Goal: Check status: Check status

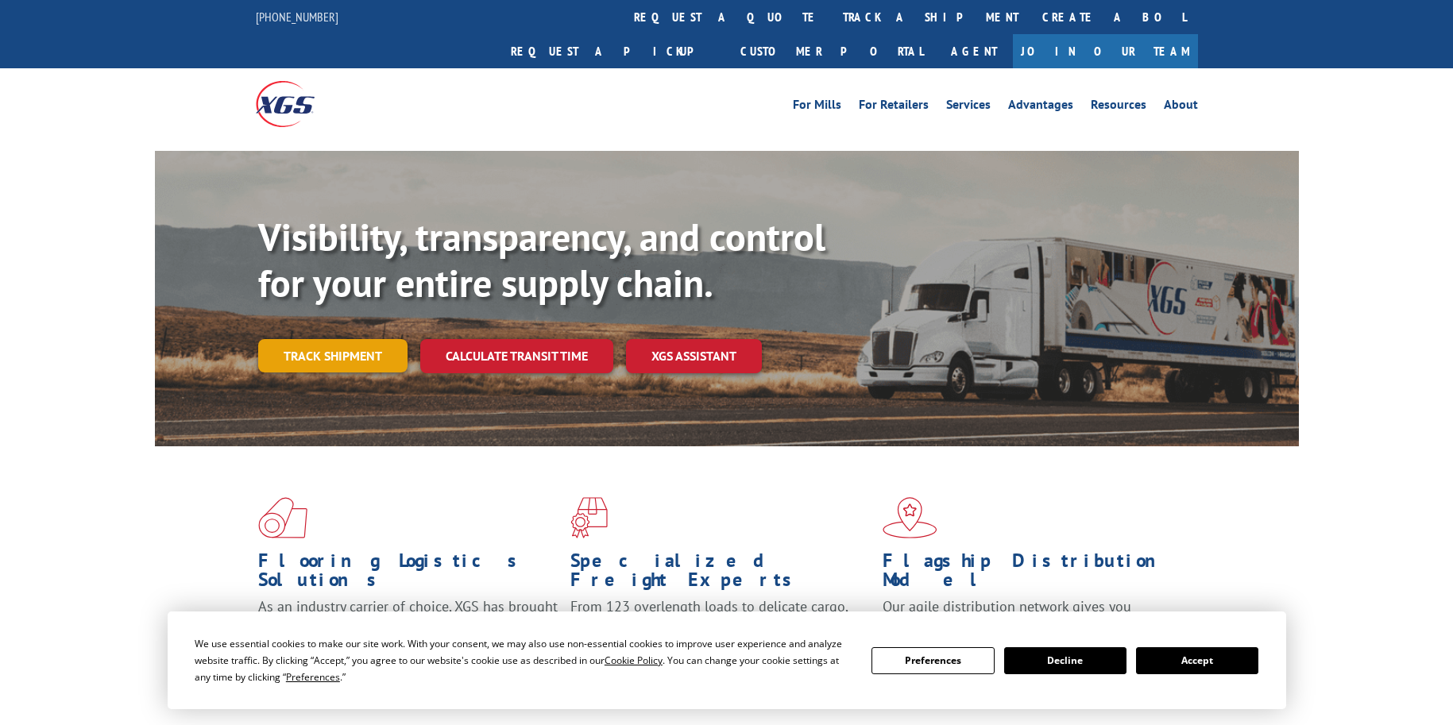
click at [369, 339] on link "Track shipment" at bounding box center [332, 355] width 149 height 33
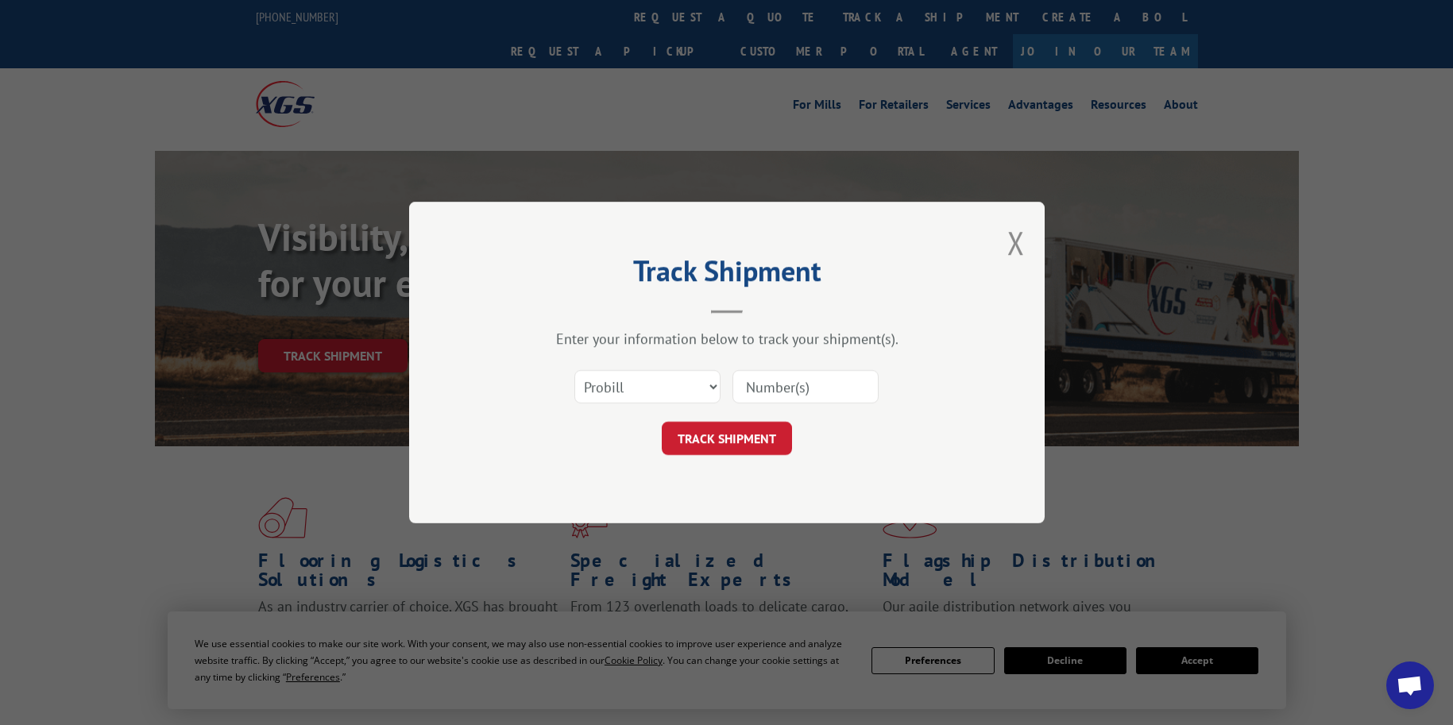
click at [771, 383] on input at bounding box center [805, 386] width 146 height 33
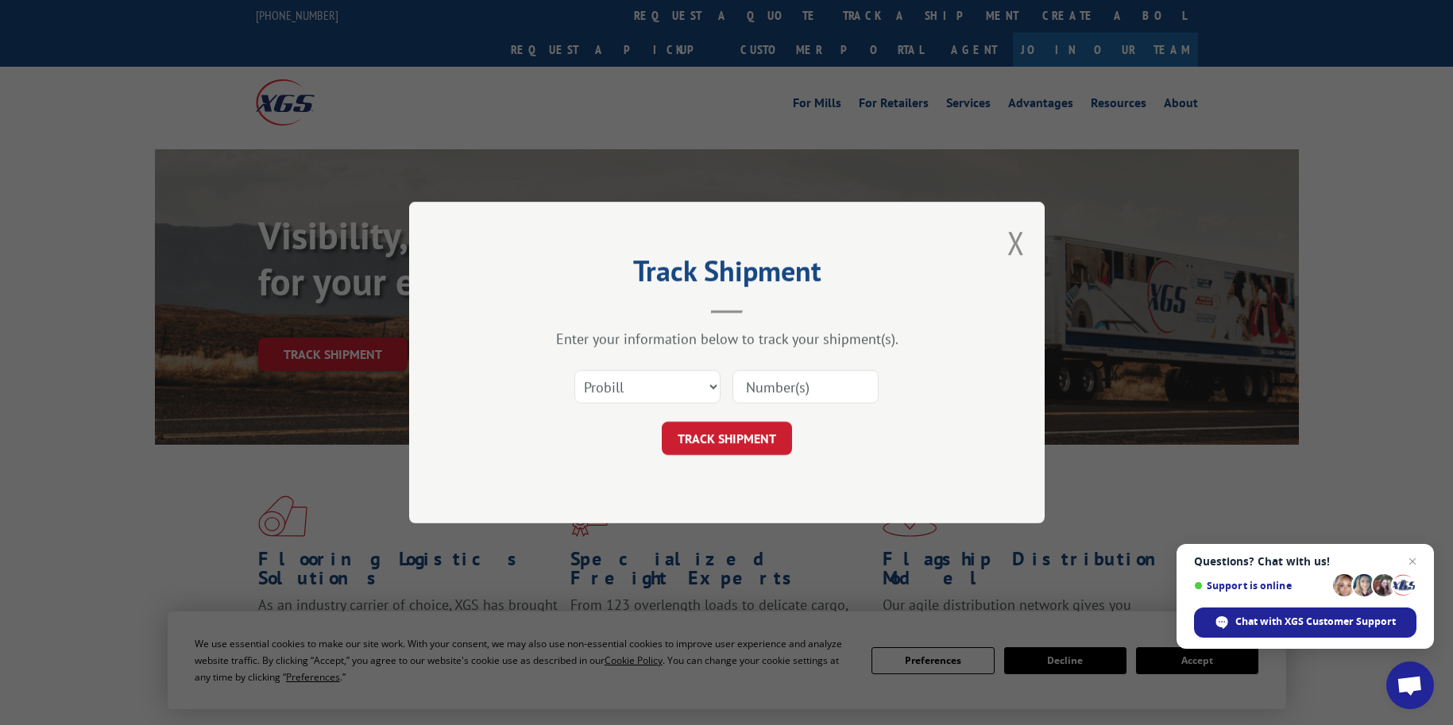
scroll to position [2, 0]
paste input "480305983904"
type input "480305983904"
click at [745, 440] on button "TRACK SHIPMENT" at bounding box center [727, 438] width 130 height 33
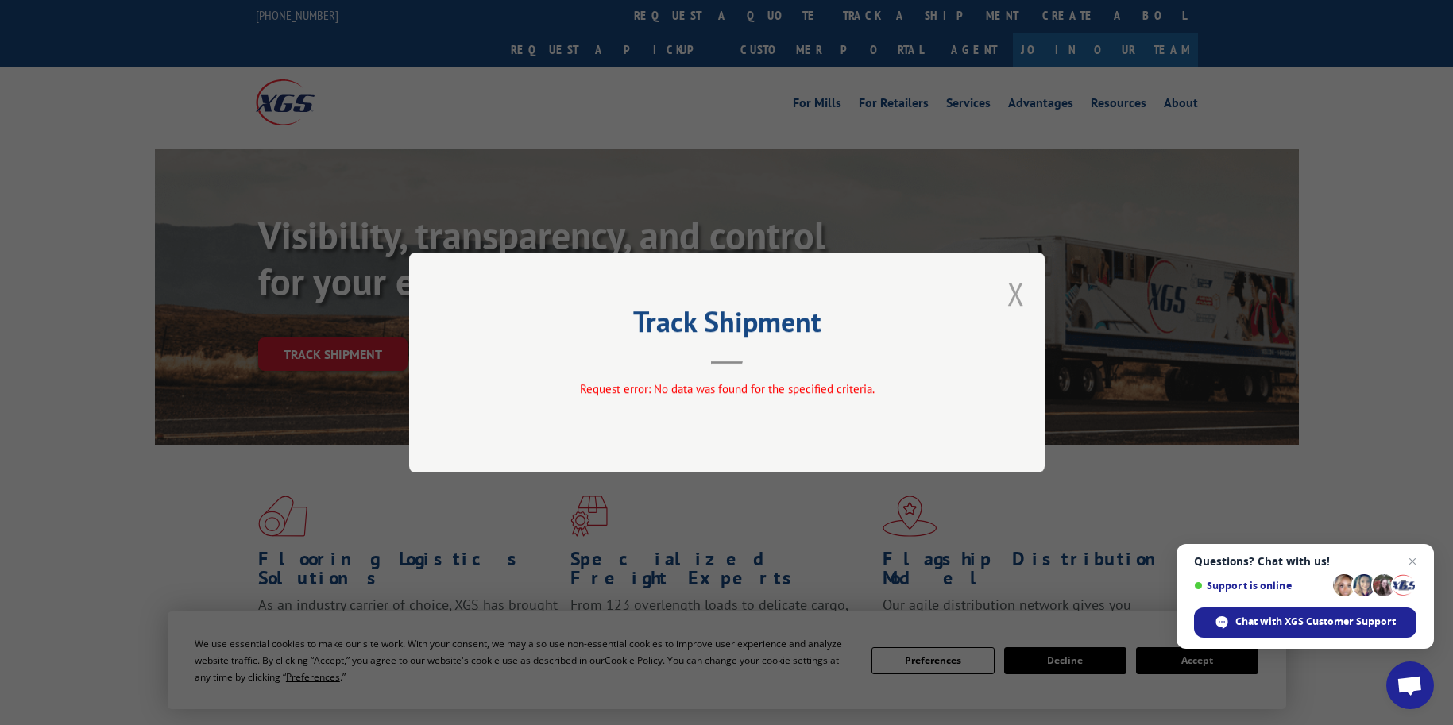
click at [1019, 296] on button "Close modal" at bounding box center [1015, 293] width 17 height 42
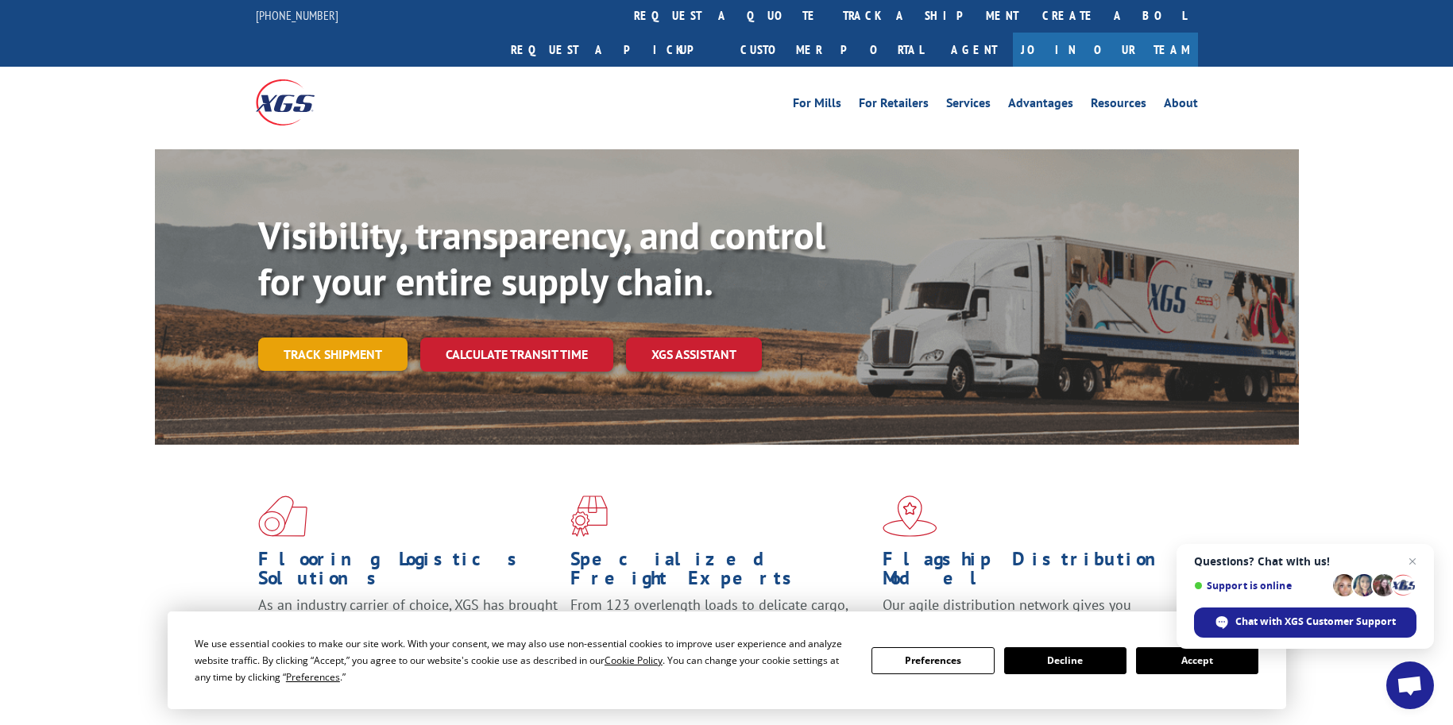
click at [355, 338] on link "Track shipment" at bounding box center [332, 354] width 149 height 33
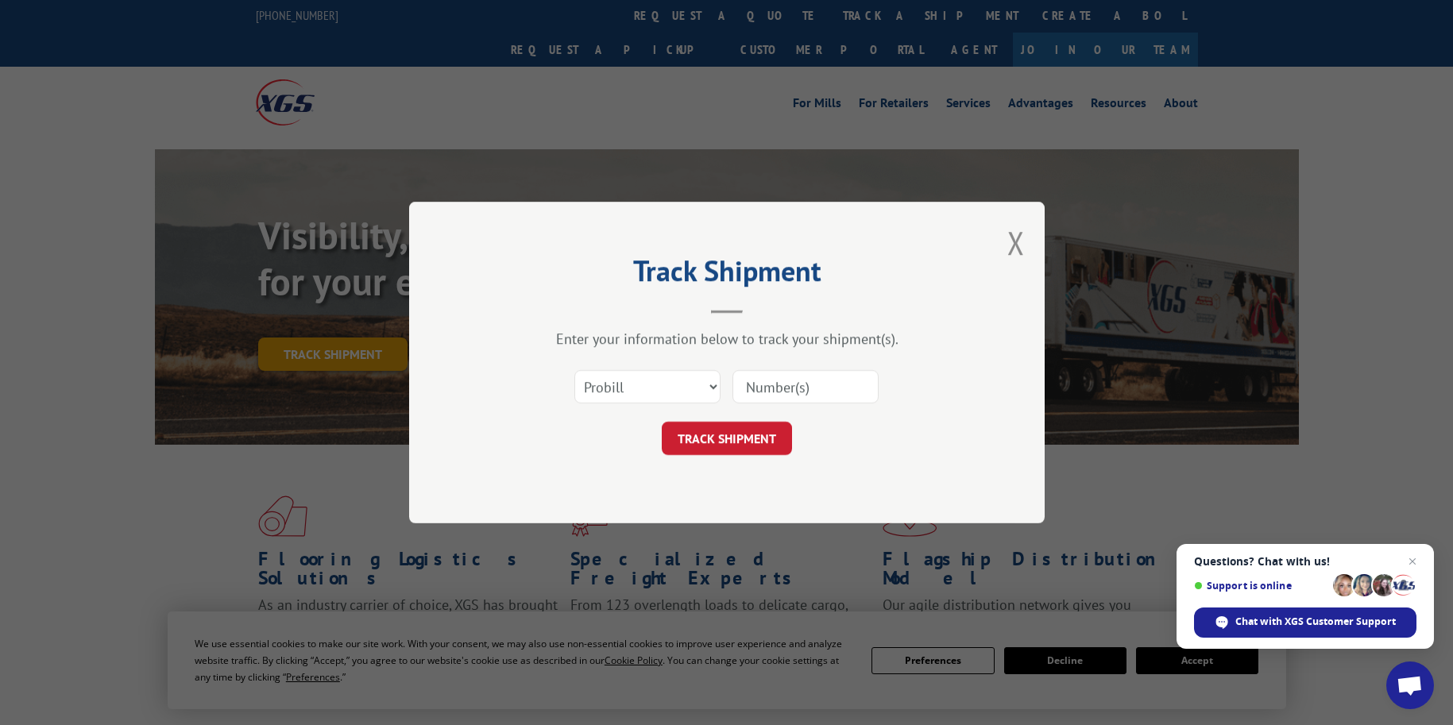
scroll to position [3, 0]
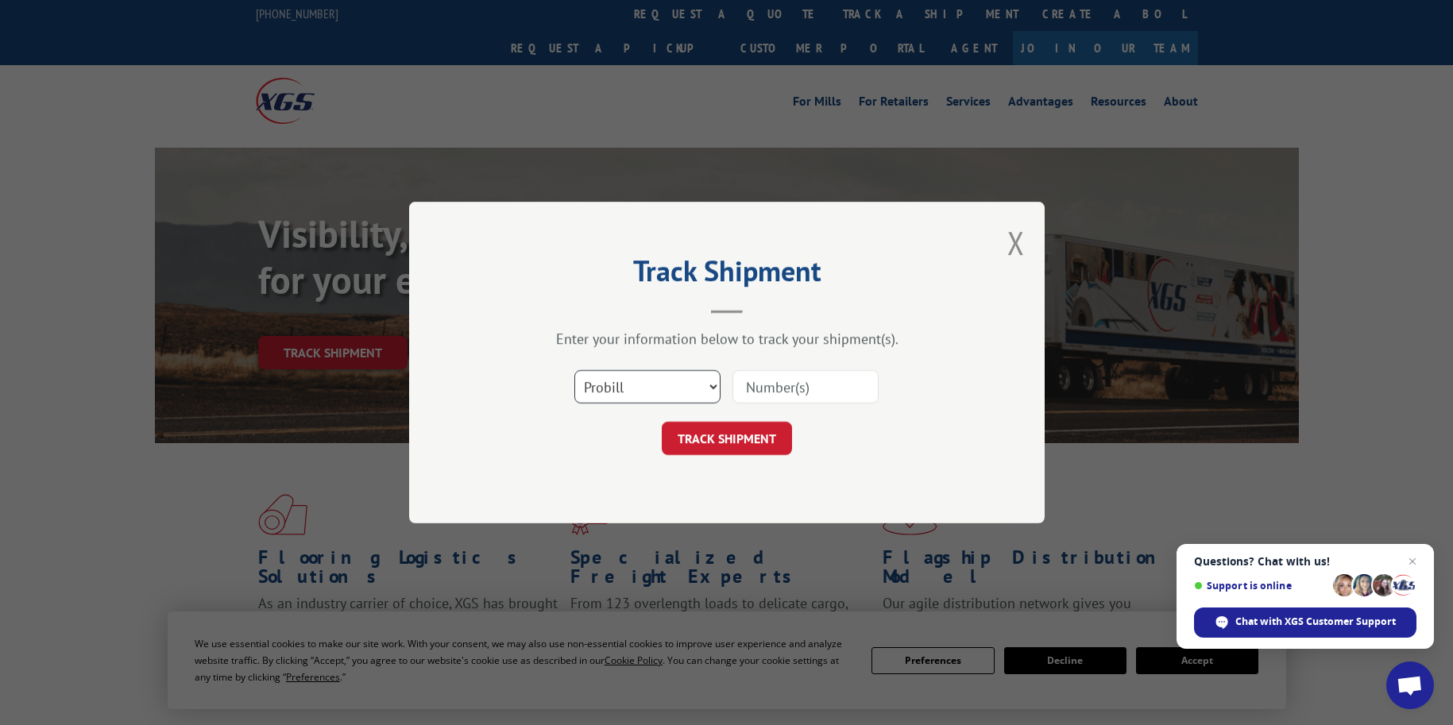
select select "bol"
click at [787, 388] on input at bounding box center [805, 386] width 146 height 33
paste input "480305983904"
type input "480305983904"
click at [759, 441] on button "TRACK SHIPMENT" at bounding box center [727, 438] width 130 height 33
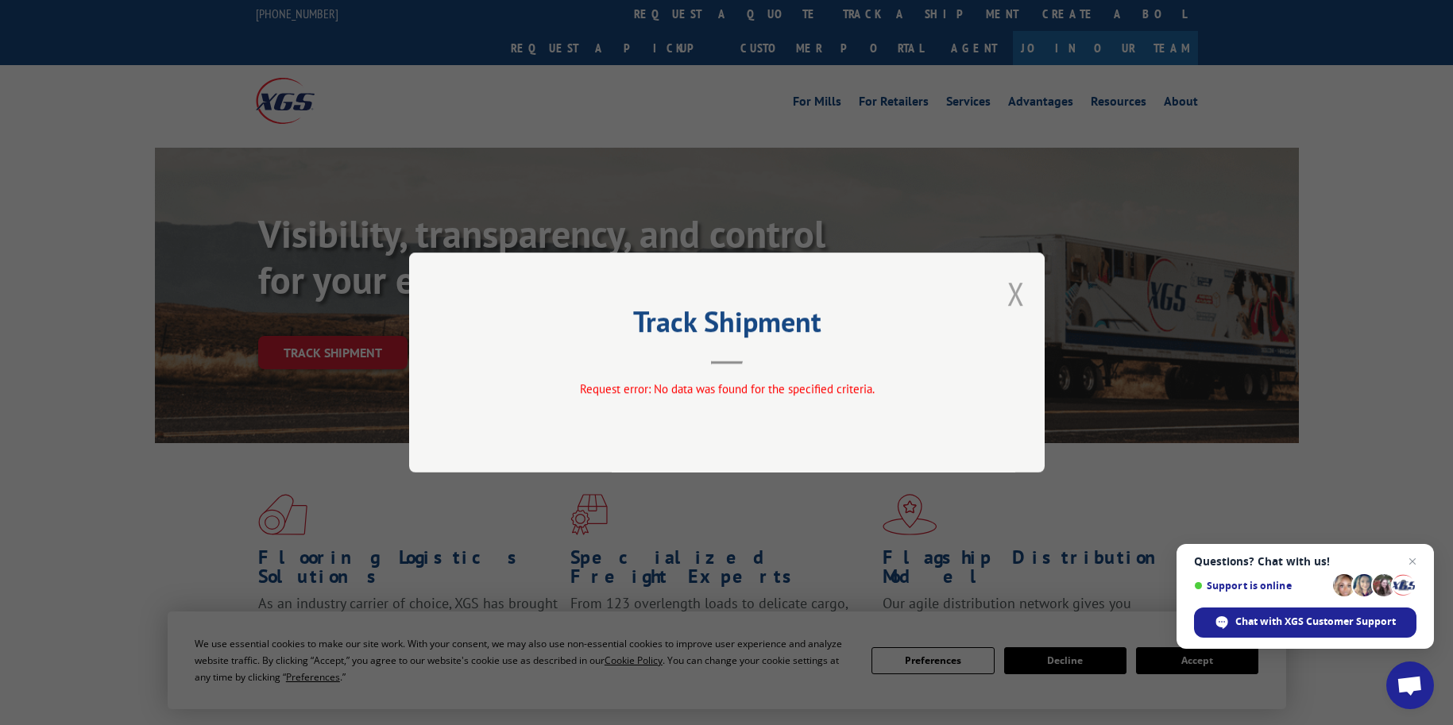
click at [1018, 298] on button "Close modal" at bounding box center [1015, 293] width 17 height 42
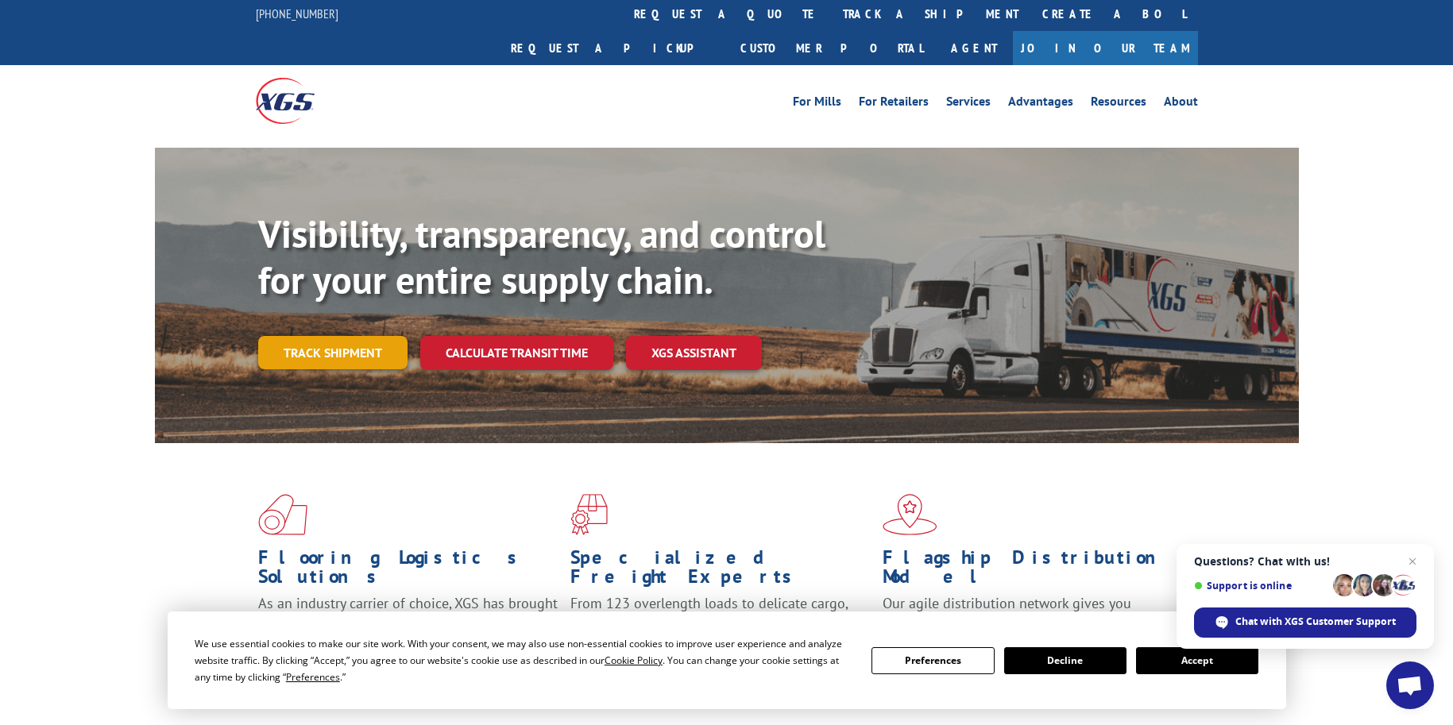
click at [285, 336] on link "Track shipment" at bounding box center [332, 352] width 149 height 33
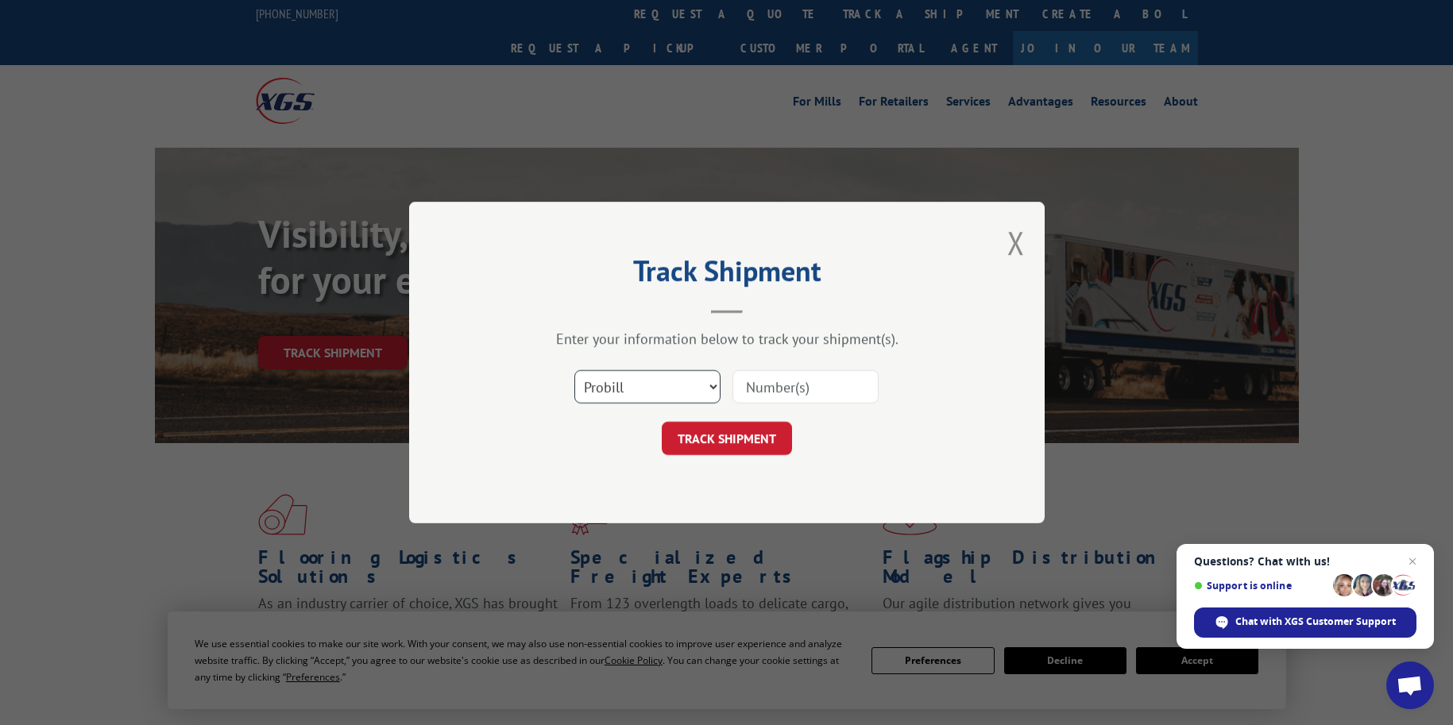
select select "po"
click at [784, 388] on input at bounding box center [805, 386] width 146 height 33
paste input "480305983904"
type input "480305983904"
click at [755, 439] on button "TRACK SHIPMENT" at bounding box center [727, 438] width 130 height 33
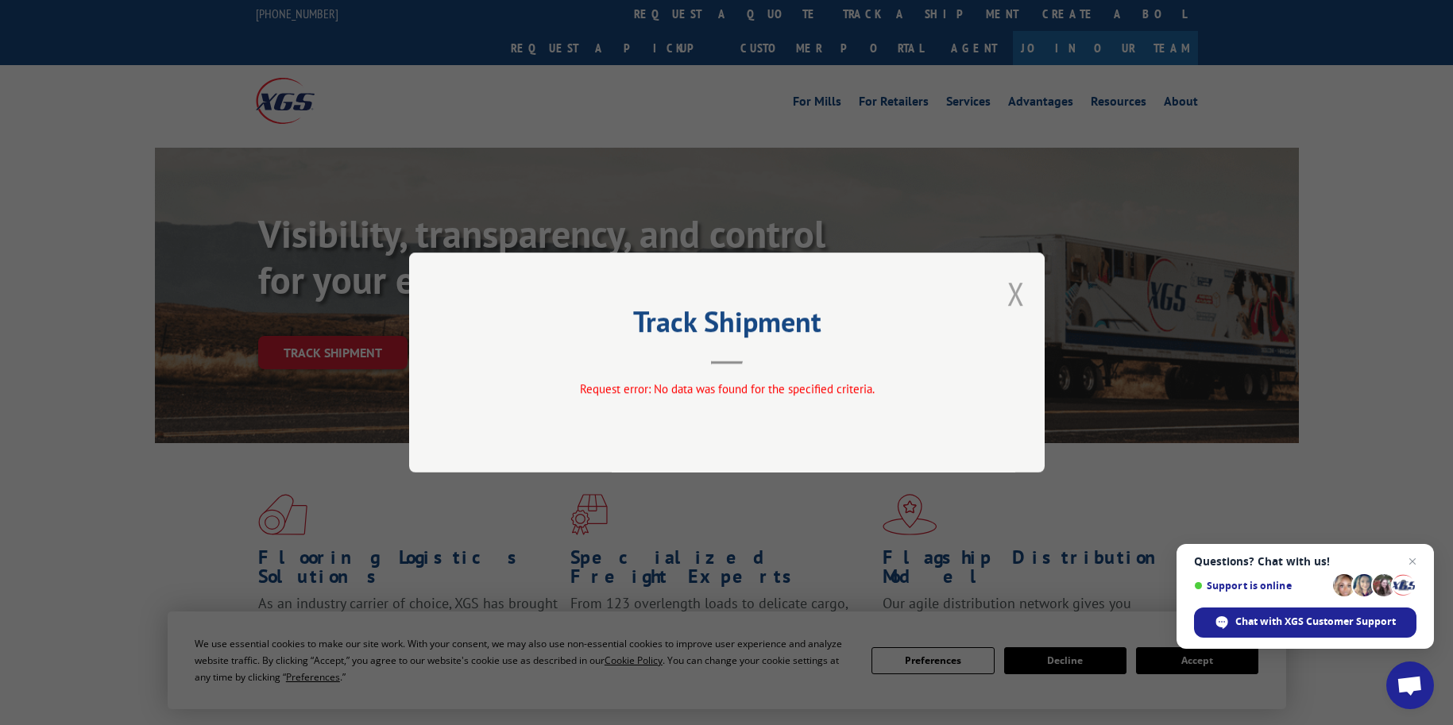
click at [1012, 292] on button "Close modal" at bounding box center [1015, 293] width 17 height 42
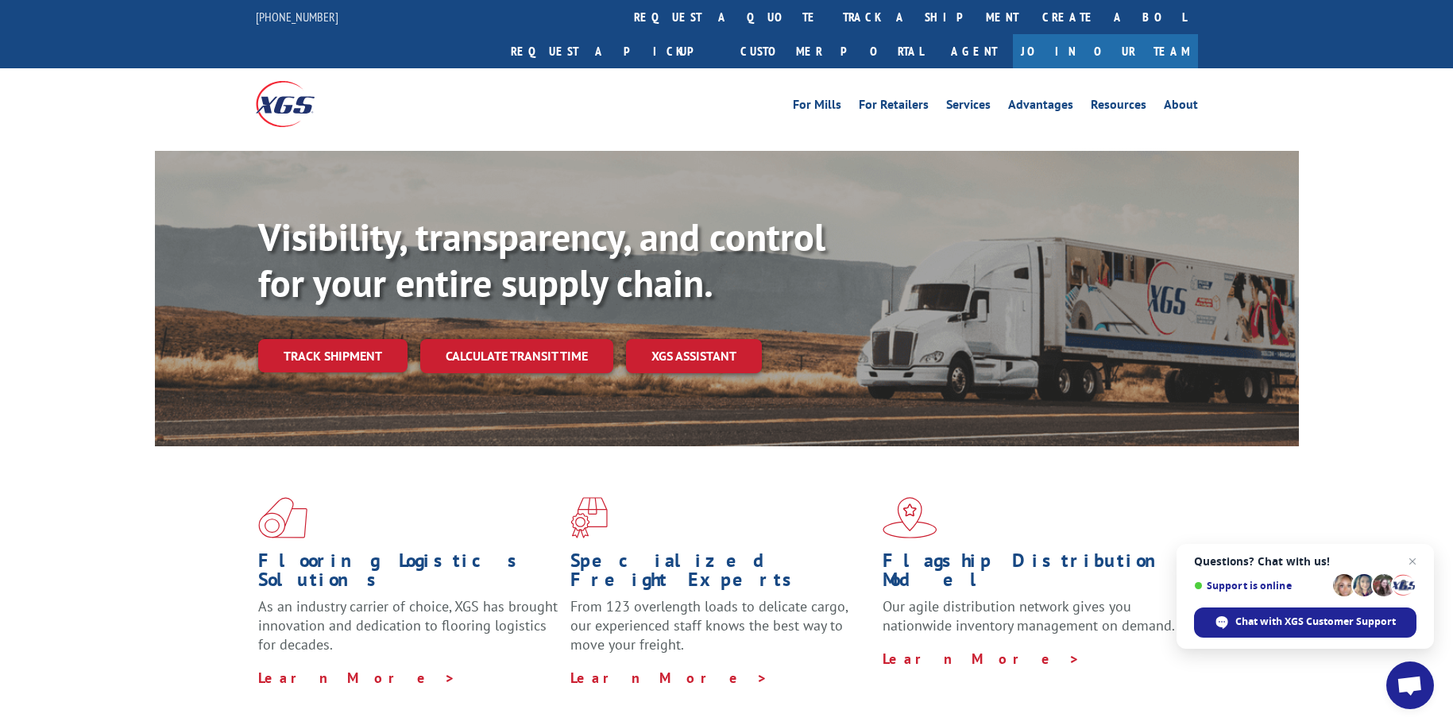
scroll to position [0, 0]
click at [337, 339] on link "Track shipment" at bounding box center [332, 355] width 149 height 33
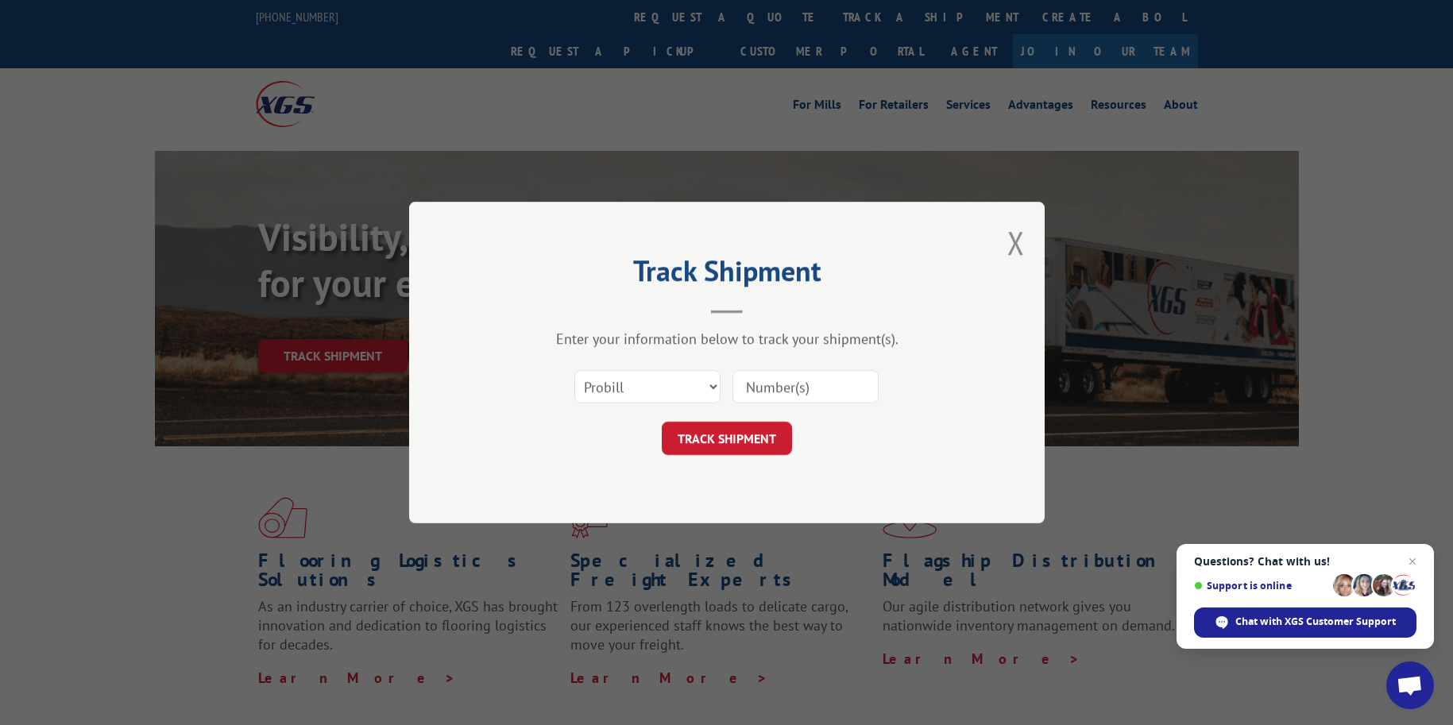
drag, startPoint x: 1013, startPoint y: 241, endPoint x: 1063, endPoint y: 164, distance: 91.2
click at [1013, 241] on button "Close modal" at bounding box center [1015, 243] width 17 height 42
